Goal: Task Accomplishment & Management: Manage account settings

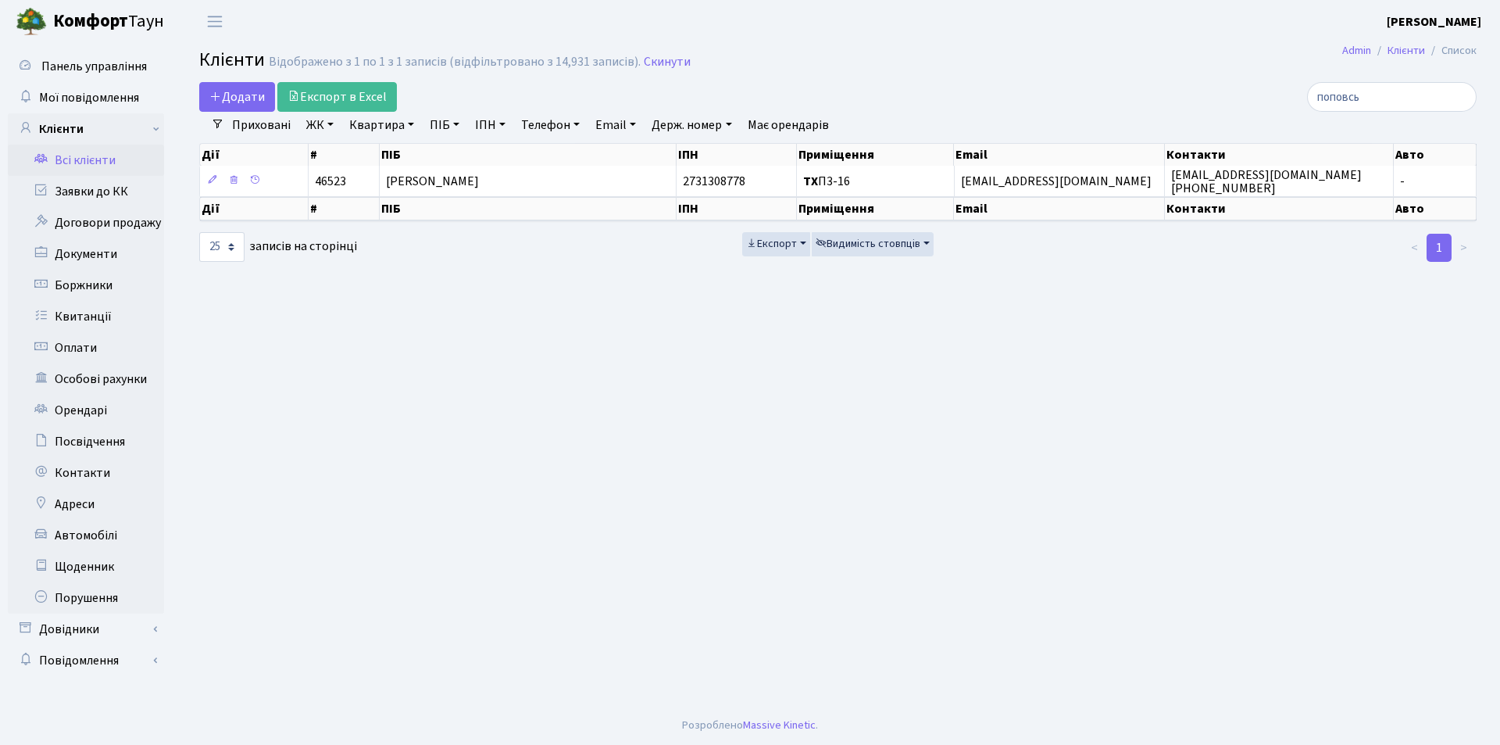
select select "25"
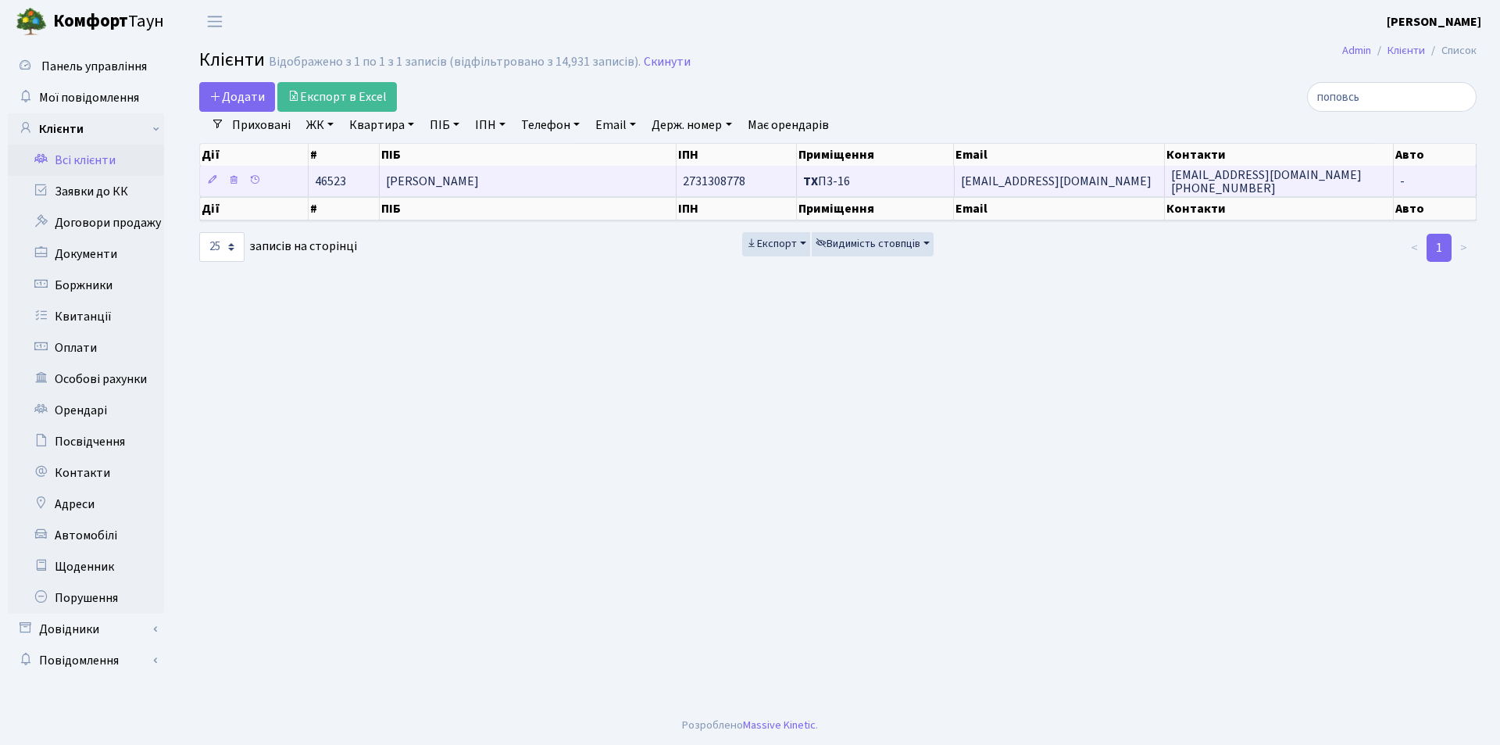
click at [479, 181] on span "[PERSON_NAME]" at bounding box center [432, 181] width 93 height 17
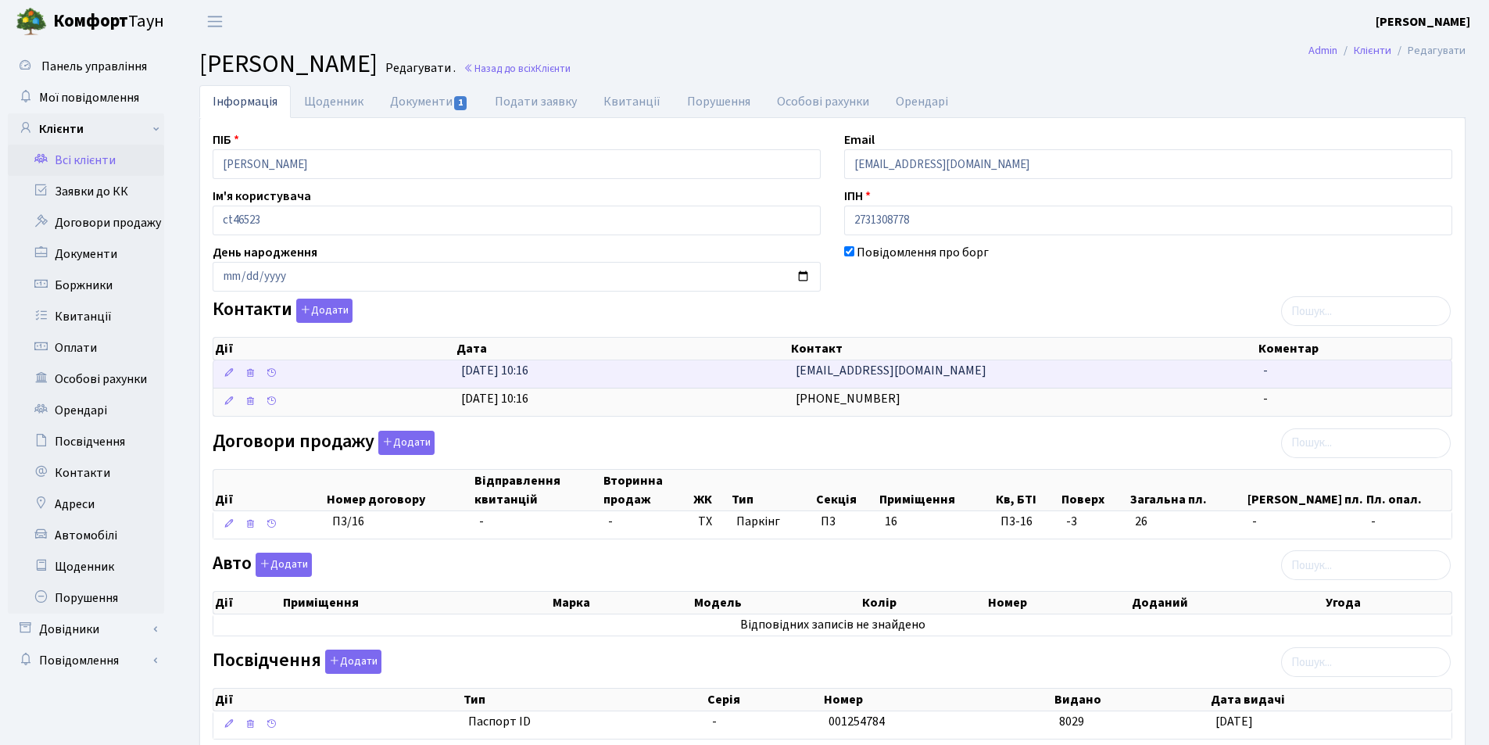
click at [956, 370] on td "[EMAIL_ADDRESS][DOMAIN_NAME]" at bounding box center [1022, 373] width 467 height 27
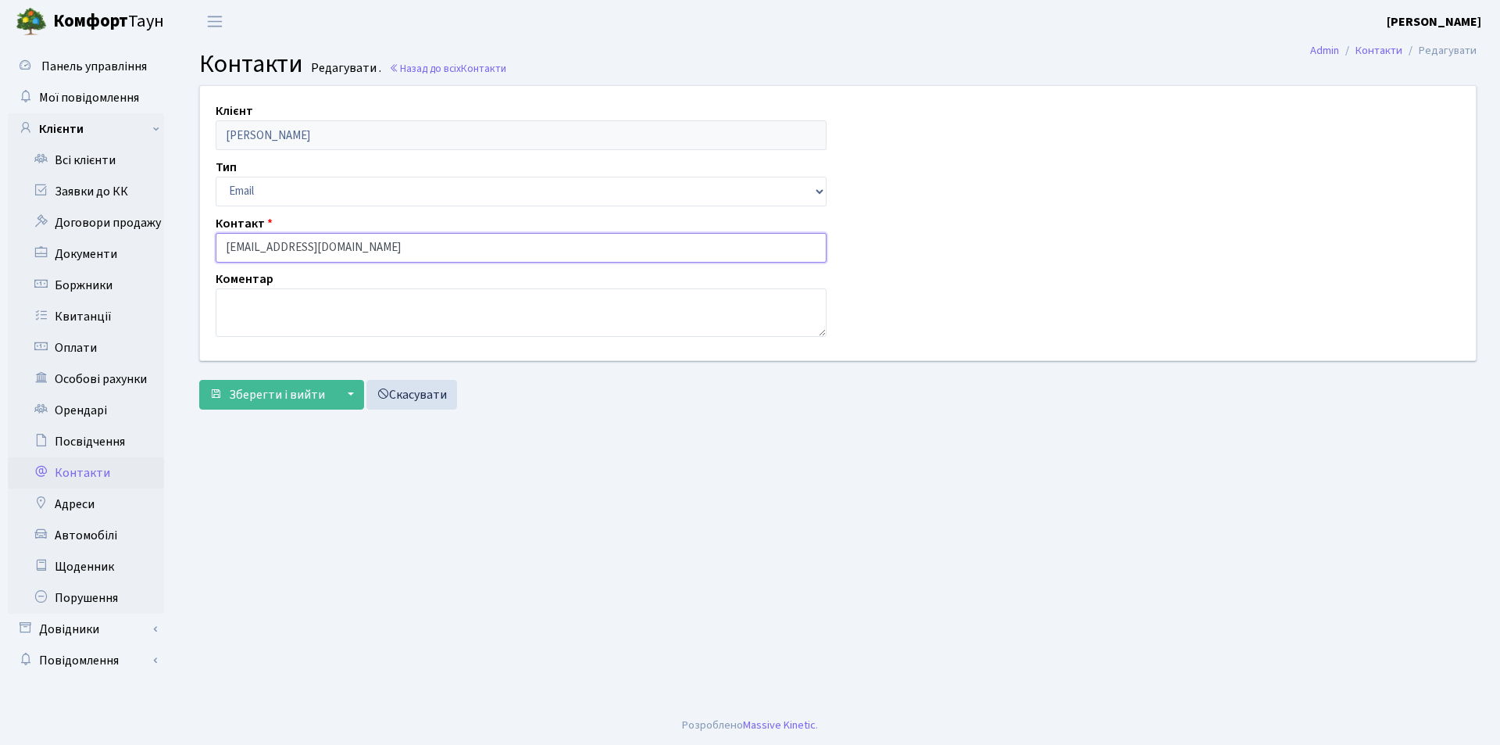
drag, startPoint x: 370, startPoint y: 245, endPoint x: 220, endPoint y: 244, distance: 150.0
click at [220, 244] on input "[EMAIL_ADDRESS][DOMAIN_NAME]" at bounding box center [521, 248] width 611 height 30
click at [94, 166] on link "Всі клієнти" at bounding box center [86, 160] width 156 height 31
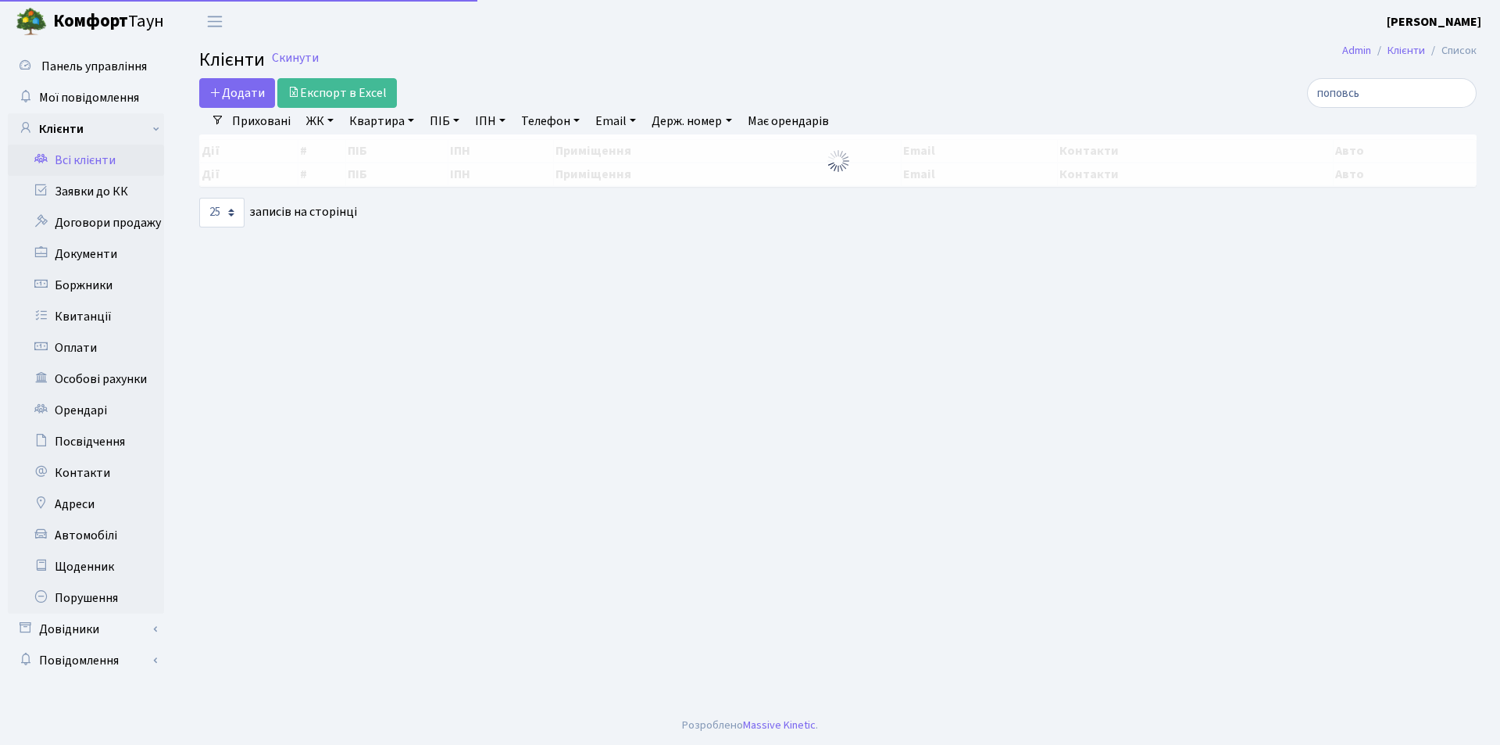
select select "25"
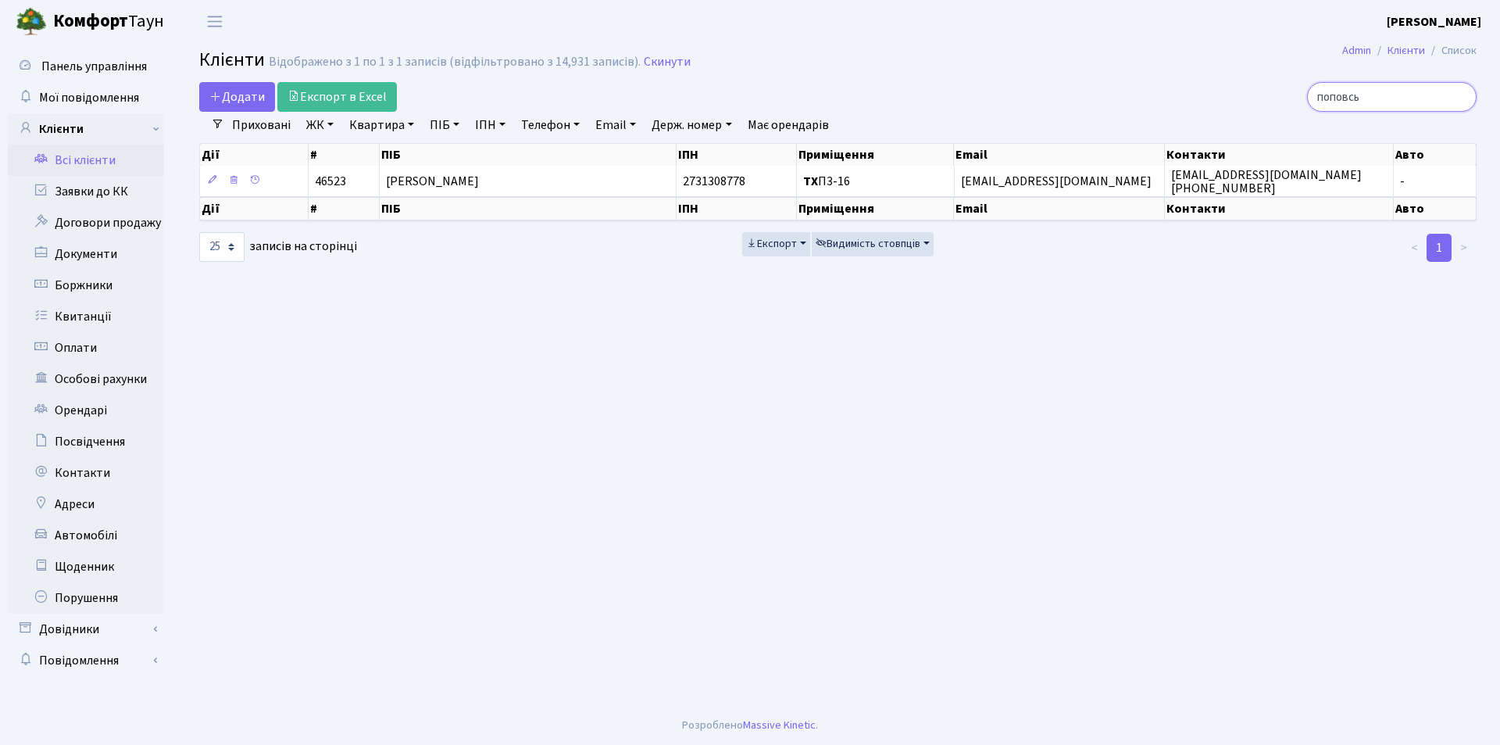
click at [1457, 96] on input "поповсь" at bounding box center [1392, 97] width 170 height 30
